Goal: Task Accomplishment & Management: Manage account settings

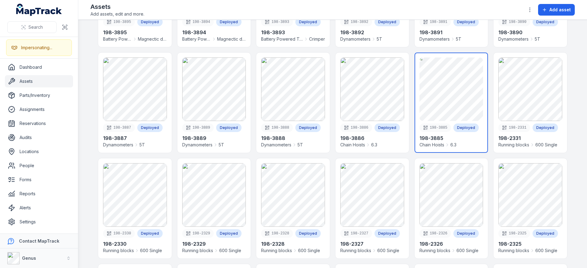
scroll to position [129, 0]
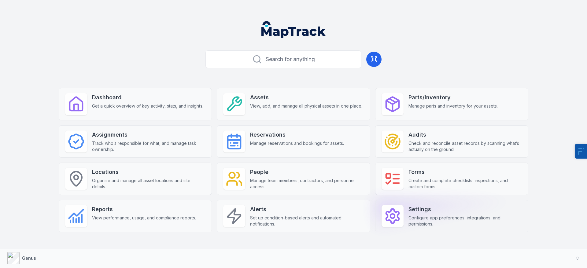
click at [458, 216] on span "Configure app preferences, integrations, and permissions." at bounding box center [466, 221] width 114 height 12
